Goal: Task Accomplishment & Management: Use online tool/utility

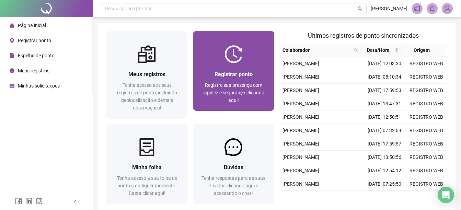
click at [245, 74] on span "Registrar ponto" at bounding box center [233, 74] width 38 height 7
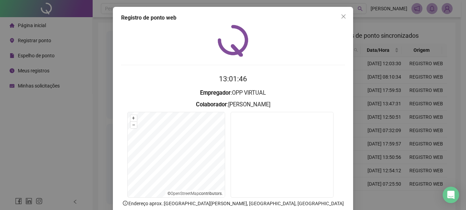
scroll to position [34, 0]
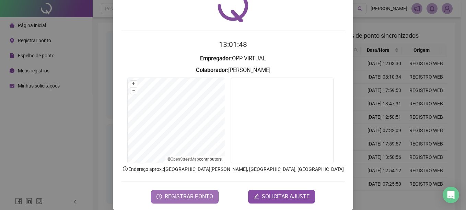
click at [192, 198] on span "REGISTRAR PONTO" at bounding box center [189, 196] width 48 height 8
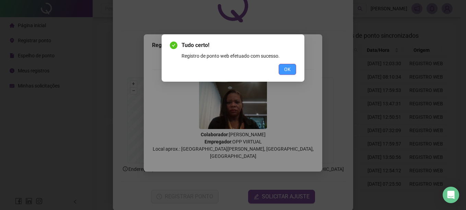
click at [286, 70] on span "OK" at bounding box center [287, 70] width 7 height 8
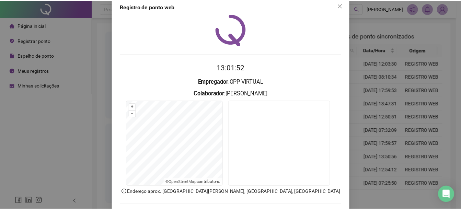
scroll to position [0, 0]
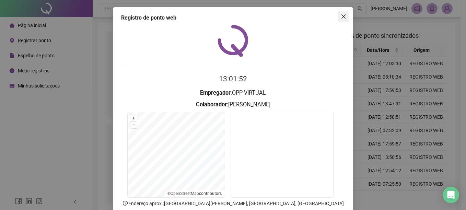
click at [342, 17] on icon "close" at bounding box center [343, 16] width 4 height 4
